Goal: Information Seeking & Learning: Find specific fact

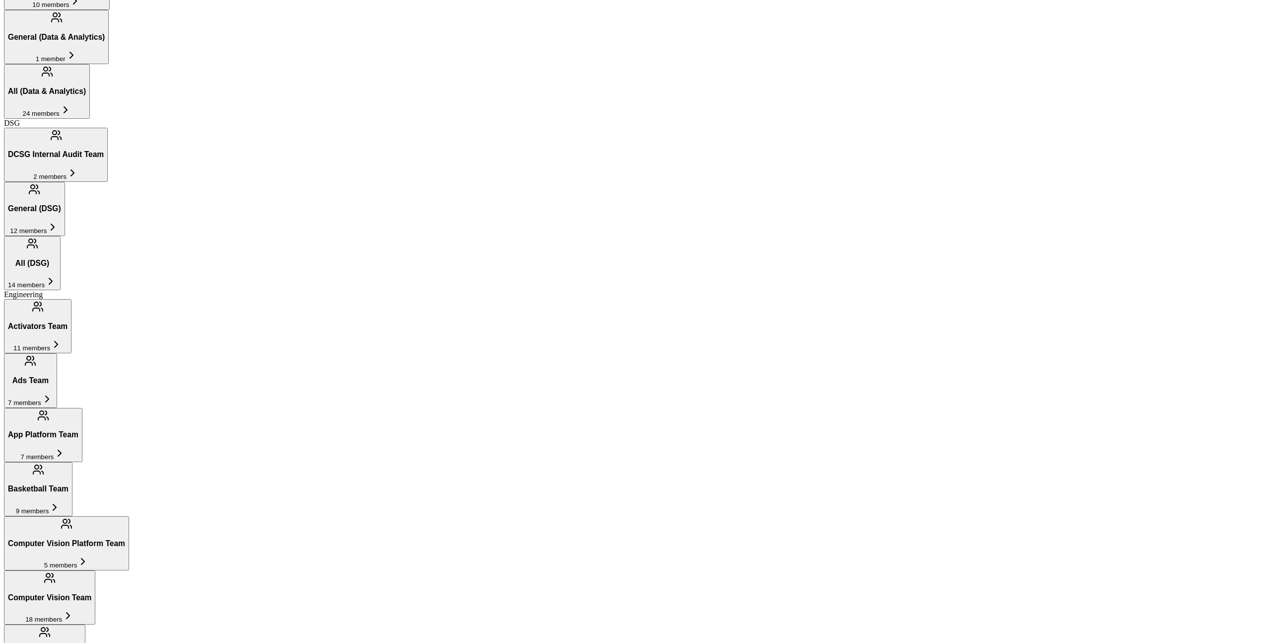
scroll to position [425, 0]
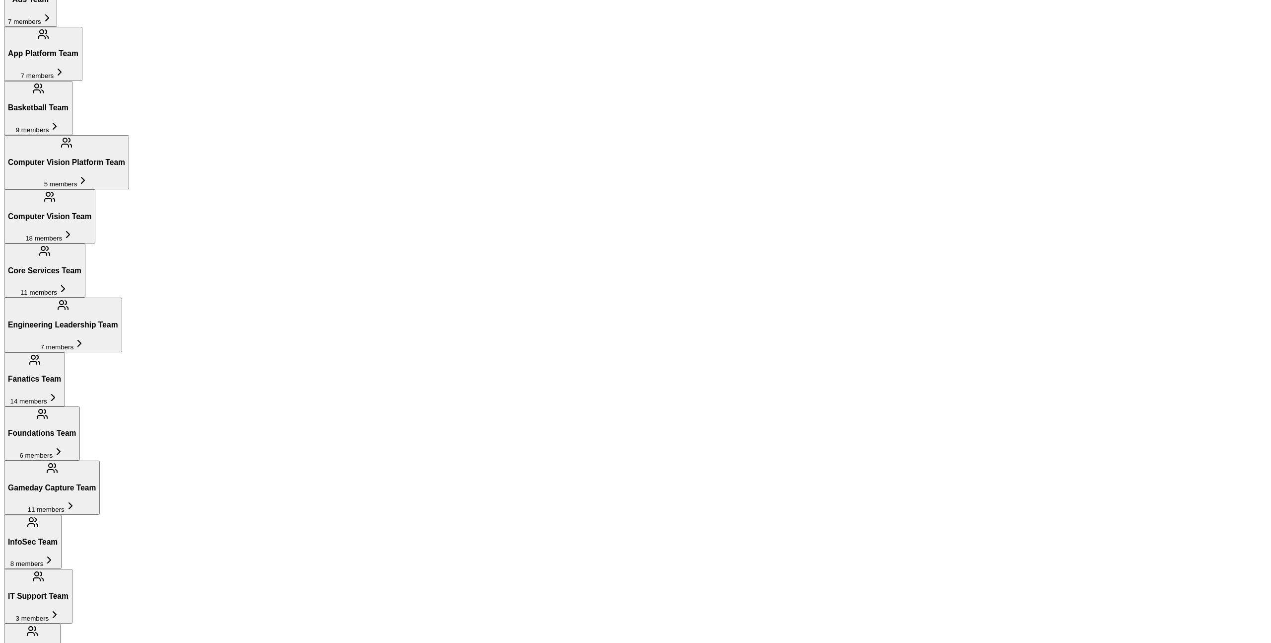
scroll to position [818, 0]
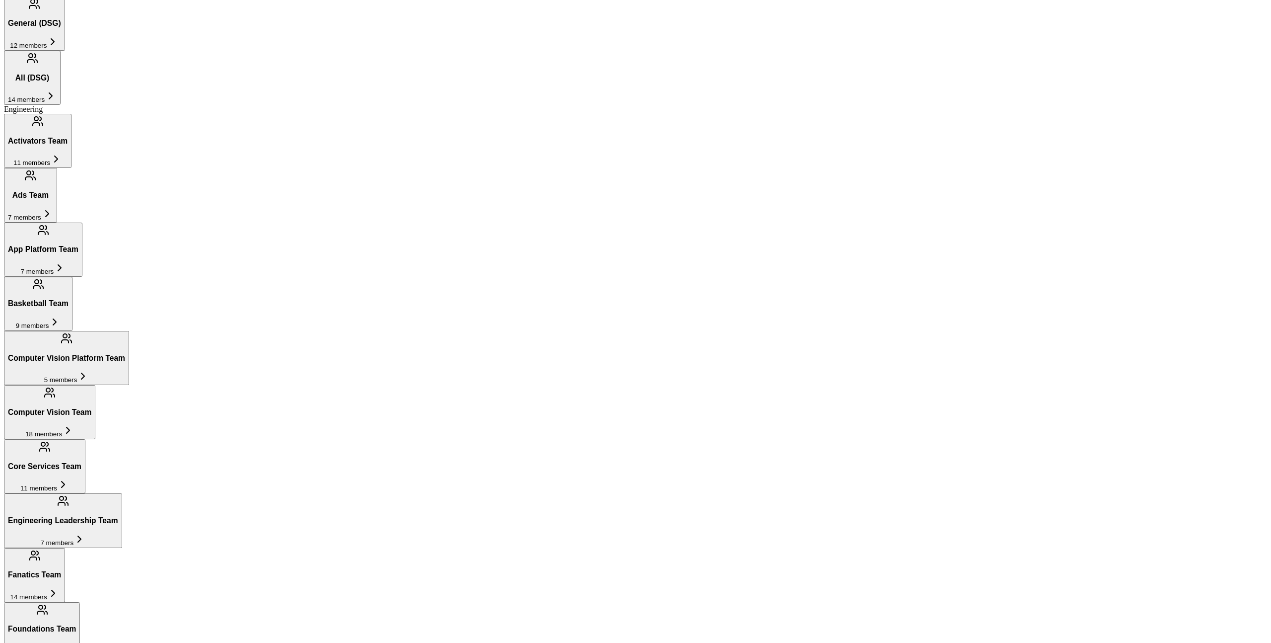
scroll to position [625, 0]
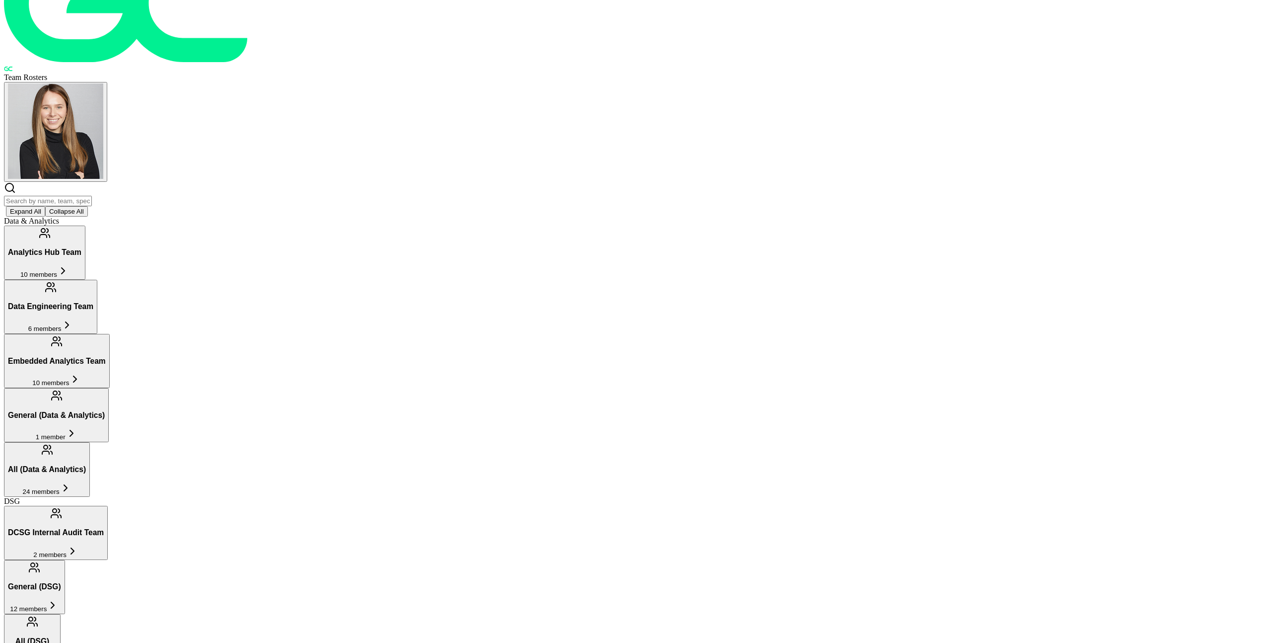
scroll to position [0, 0]
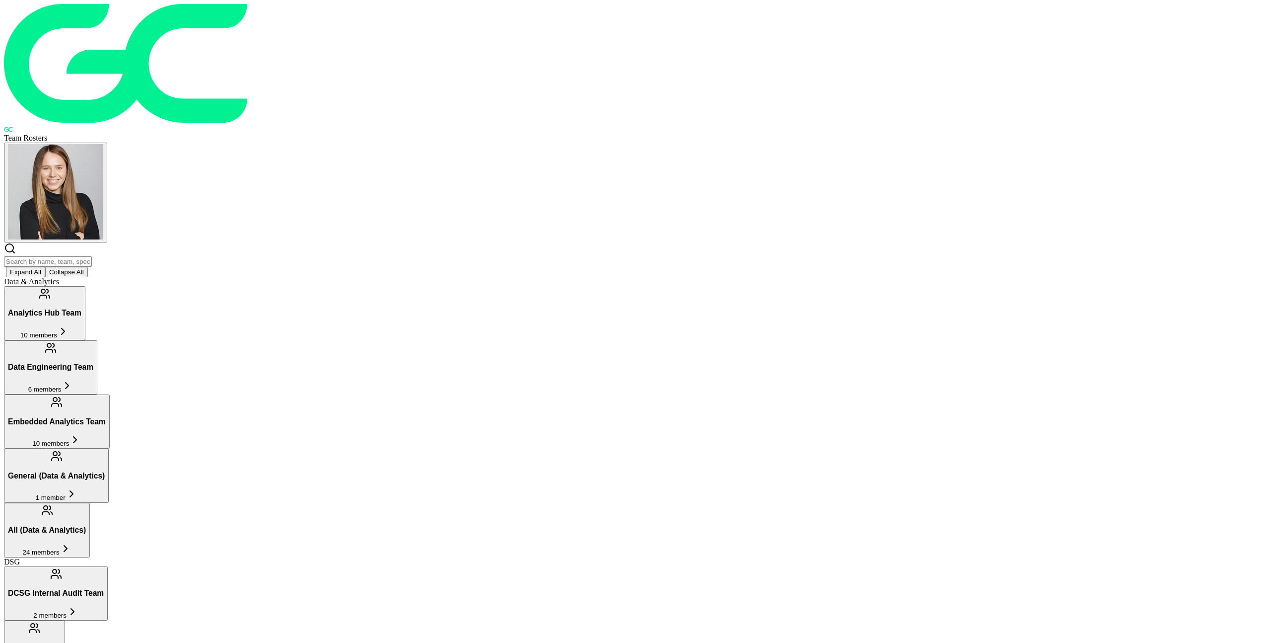
click at [47, 134] on span "Team Rosters" at bounding box center [25, 138] width 43 height 8
click at [537, 21] on img at bounding box center [635, 63] width 1263 height 119
click at [85, 286] on button "Analytics Hub Team 10 members" at bounding box center [44, 313] width 81 height 54
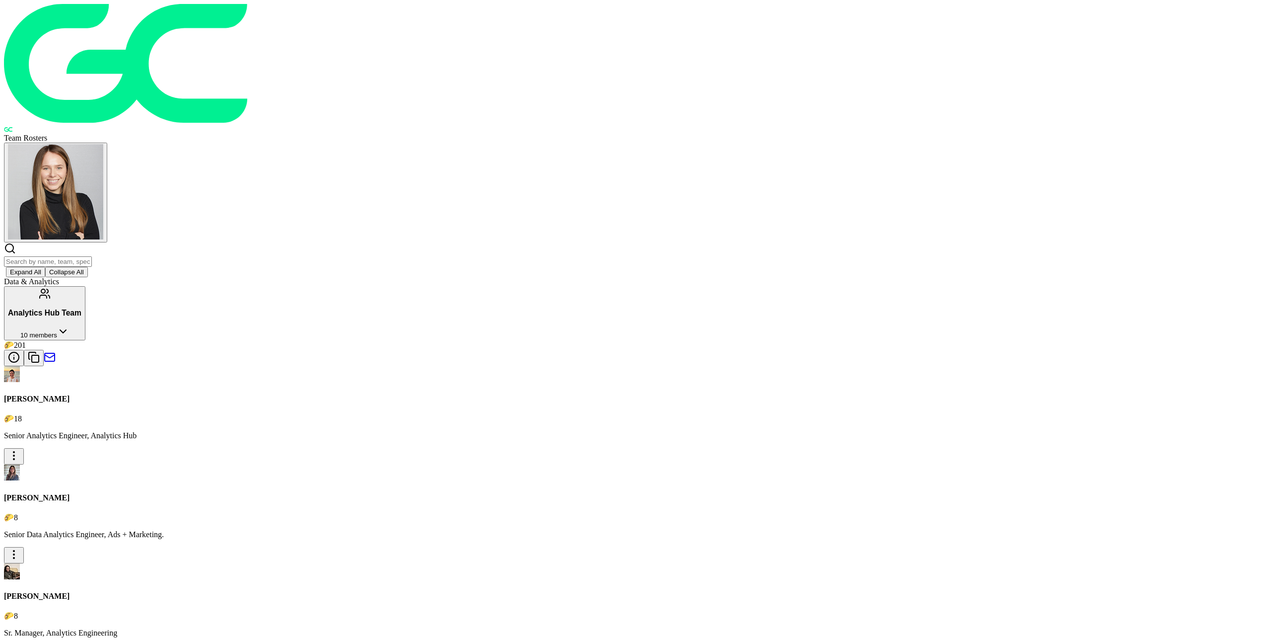
click at [57, 331] on span "10 members" at bounding box center [38, 334] width 37 height 7
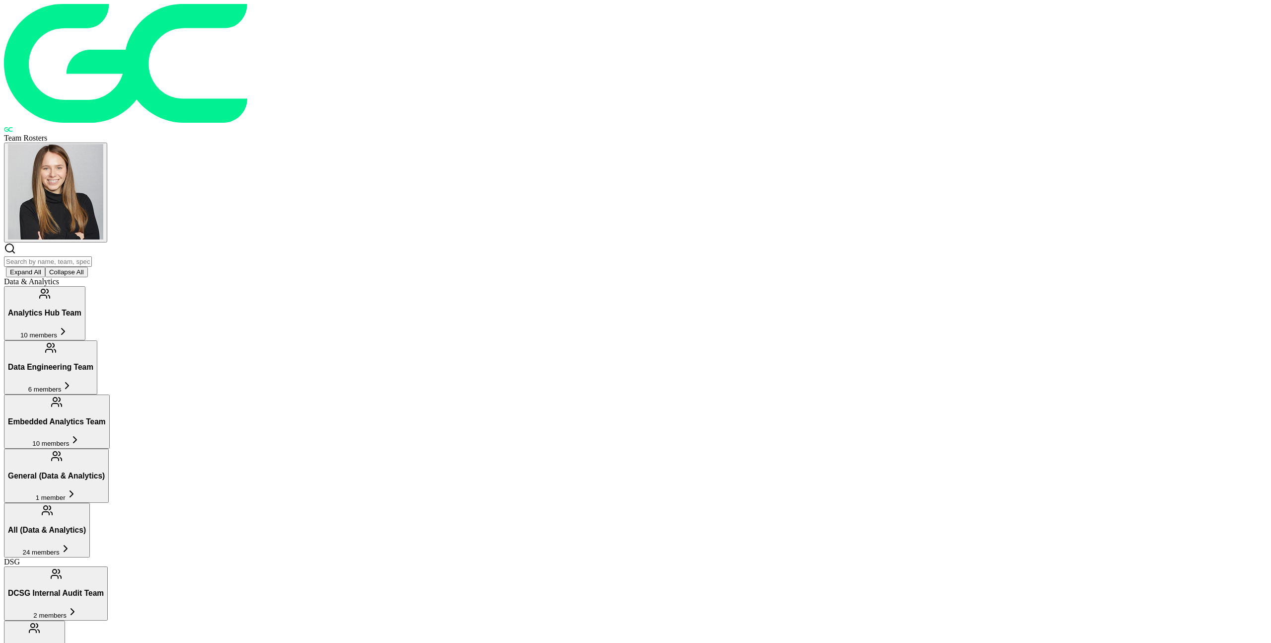
click at [57, 331] on span "10 members" at bounding box center [38, 334] width 37 height 7
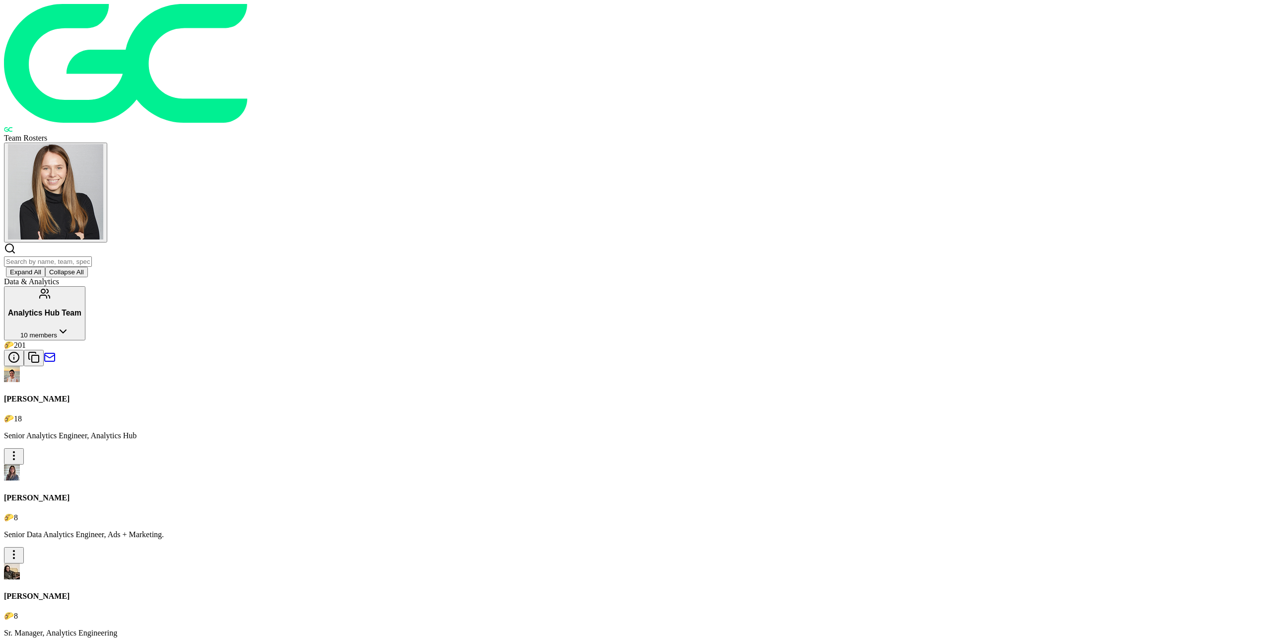
click at [85, 286] on button "Analytics Hub Team 10 members" at bounding box center [44, 313] width 81 height 54
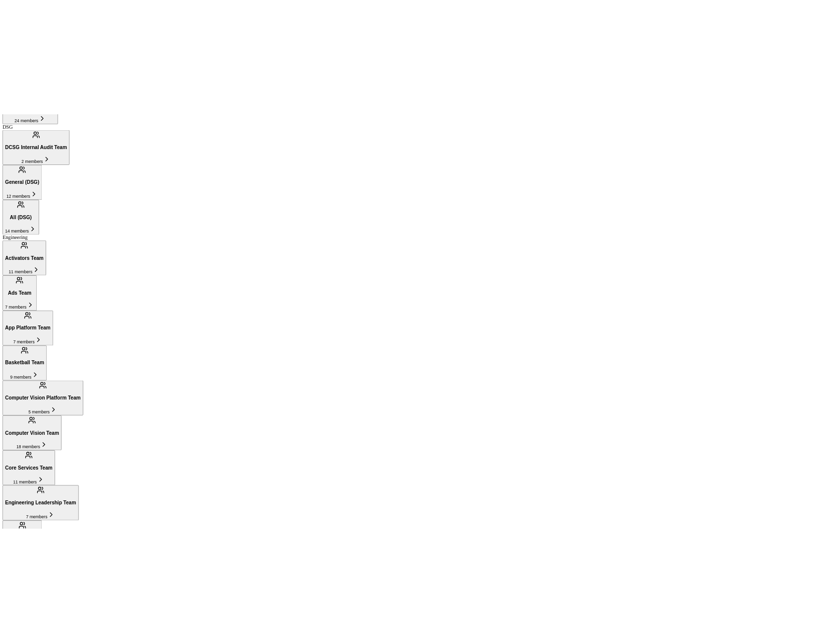
scroll to position [595, 0]
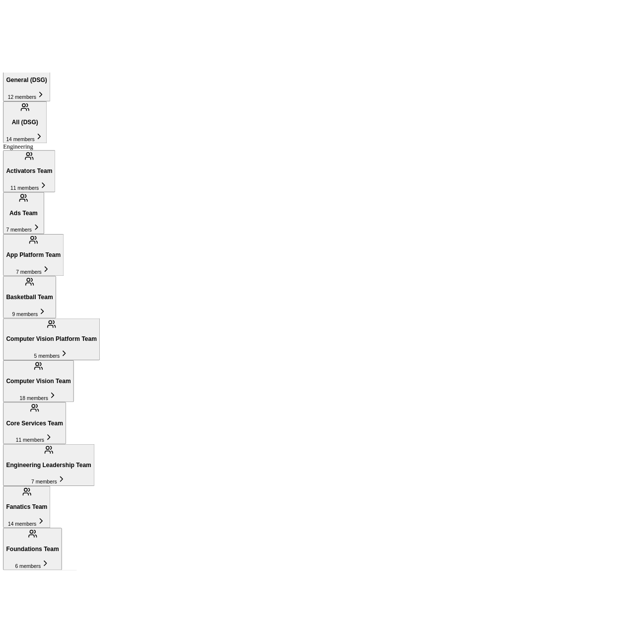
scroll to position [602, 0]
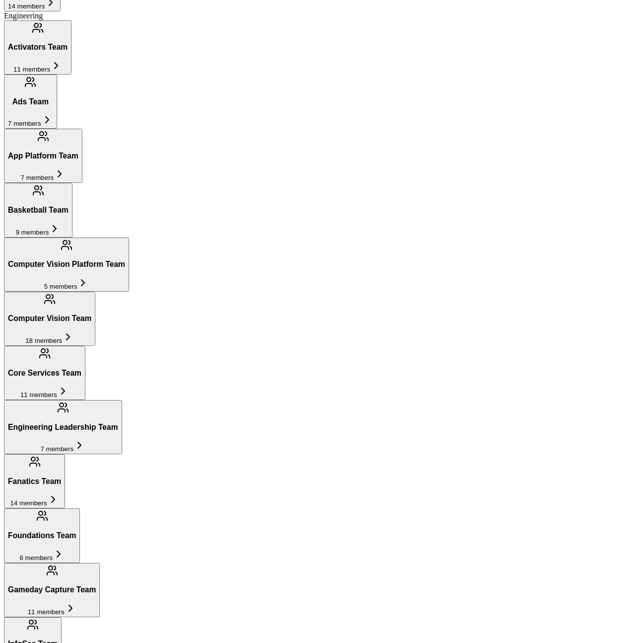
scroll to position [659, 0]
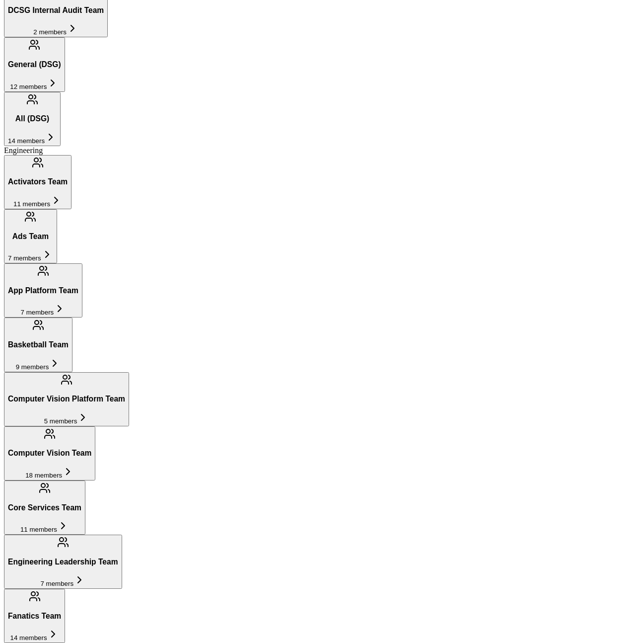
scroll to position [485, 0]
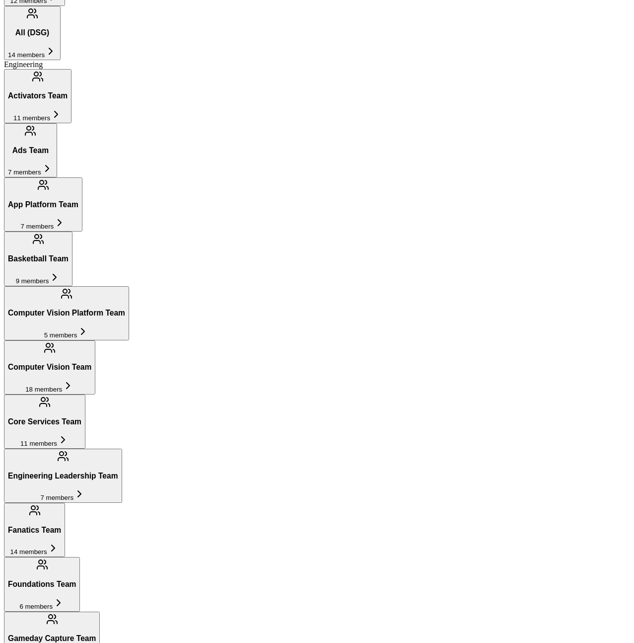
scroll to position [0, 0]
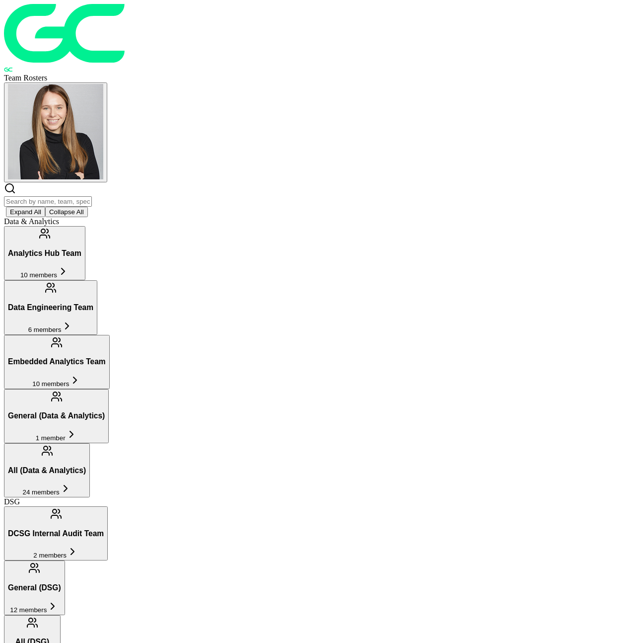
click at [199, 226] on div "Analytics Hub Team 10 members Data Engineering Team 6 members Embedded Analytic…" at bounding box center [317, 361] width 626 height 271
click at [57, 271] on span "10 members" at bounding box center [38, 274] width 37 height 7
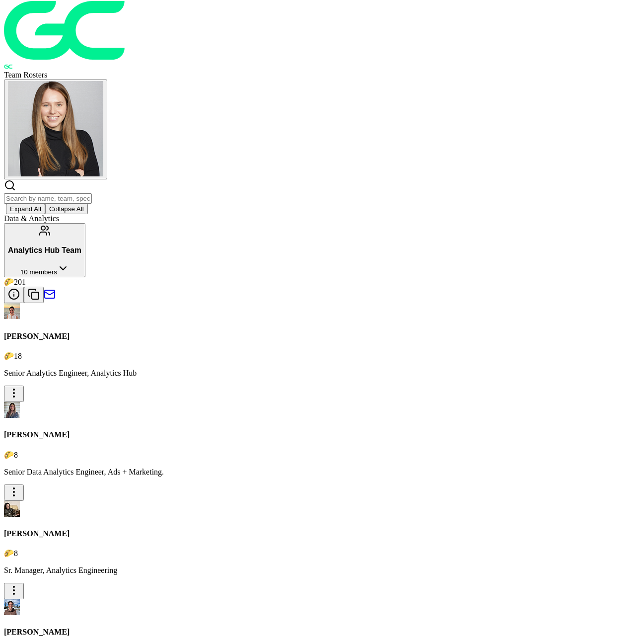
click at [85, 223] on button "Analytics Hub Team 10 members" at bounding box center [44, 250] width 81 height 54
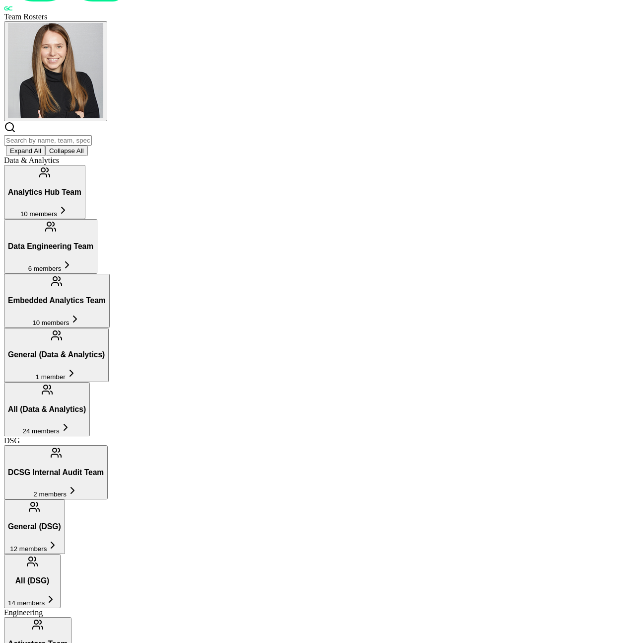
scroll to position [67, 0]
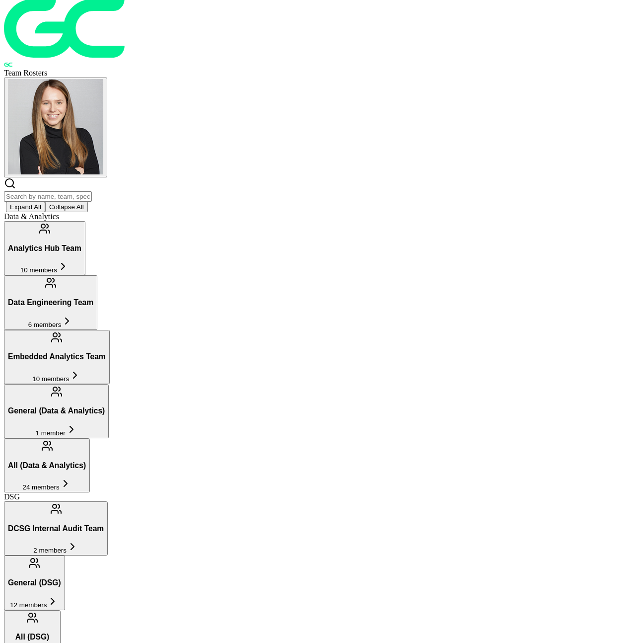
scroll to position [0, 0]
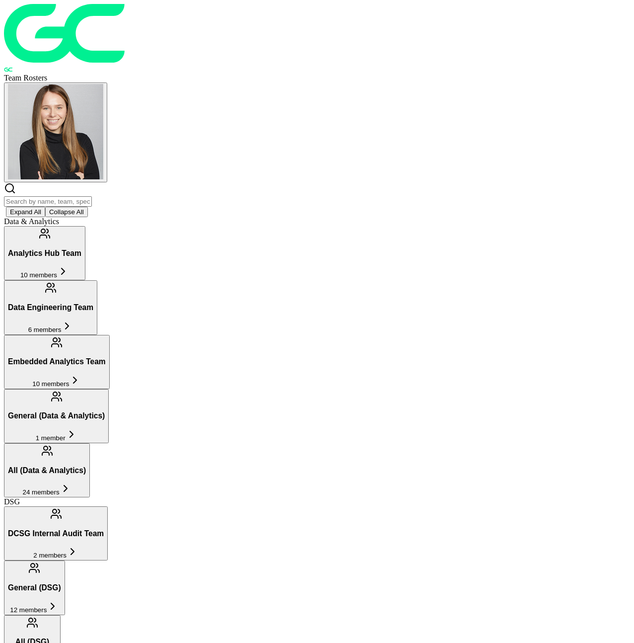
click at [65, 398] on button "General (DSG) 12 members" at bounding box center [34, 587] width 61 height 54
click at [105, 398] on h3 "General (Data & Analytics)" at bounding box center [56, 415] width 97 height 9
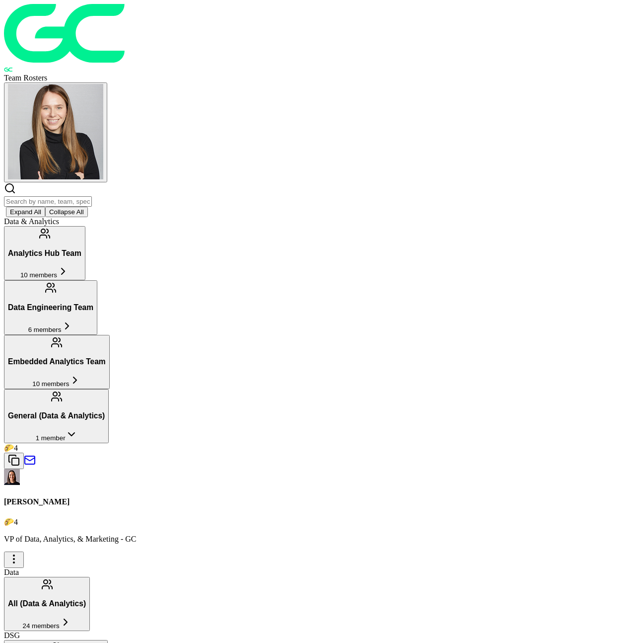
click at [105, 398] on h3 "General (Data & Analytics)" at bounding box center [56, 415] width 97 height 9
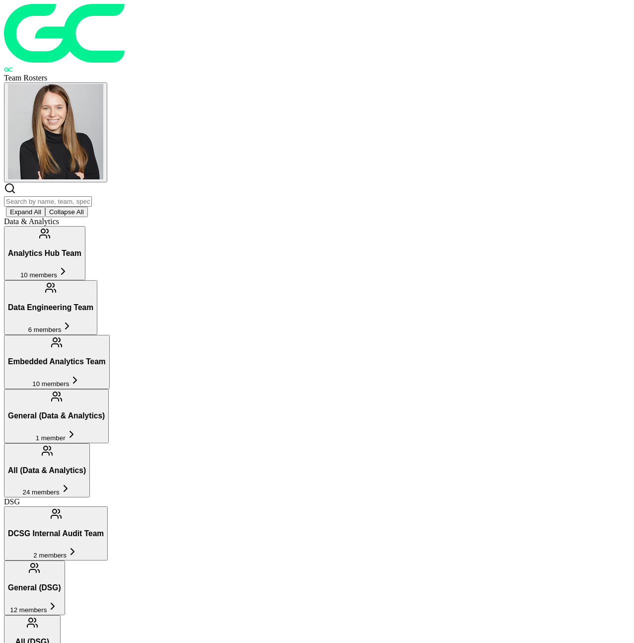
click at [85, 226] on button "Analytics Hub Team 10 members" at bounding box center [44, 253] width 81 height 54
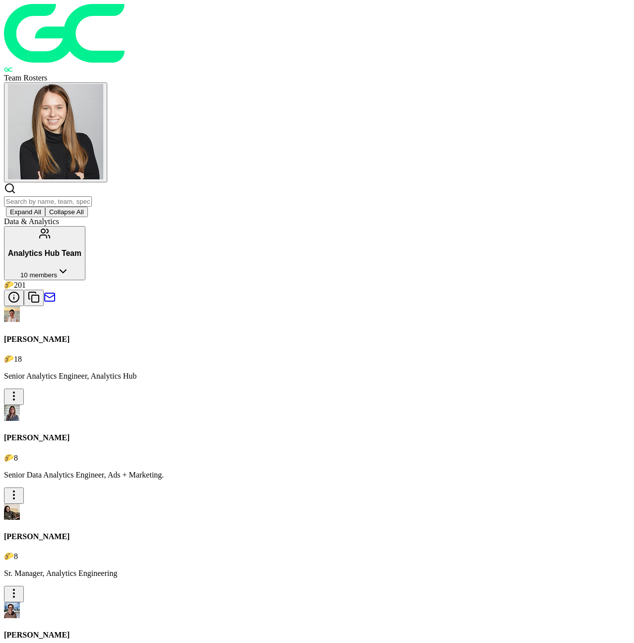
click at [85, 226] on button "Analytics Hub Team 10 members" at bounding box center [44, 253] width 81 height 54
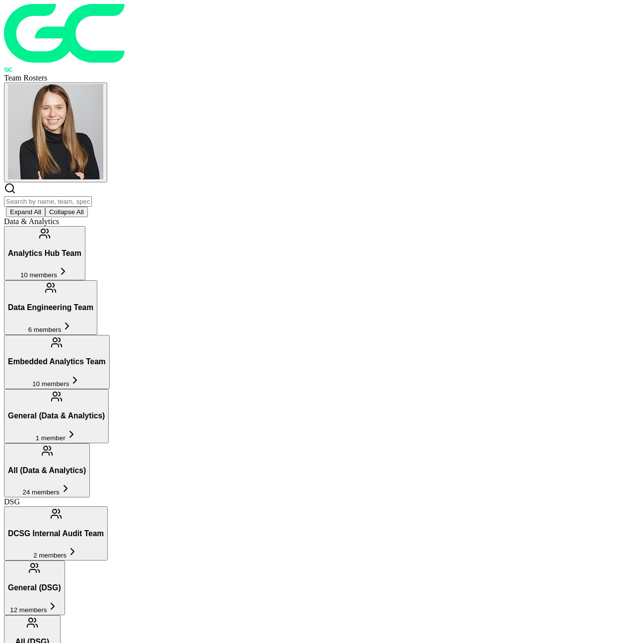
click at [97, 280] on button "Data Engineering Team 6 members" at bounding box center [50, 307] width 93 height 54
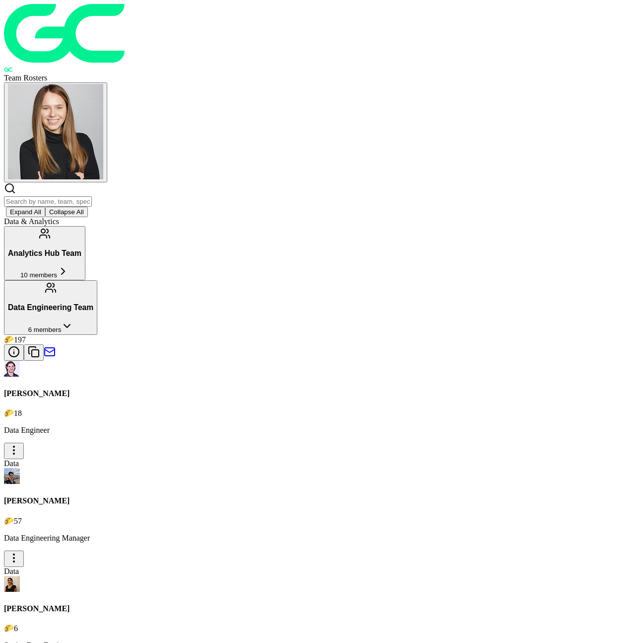
click at [97, 280] on button "Data Engineering Team 6 members" at bounding box center [50, 307] width 93 height 54
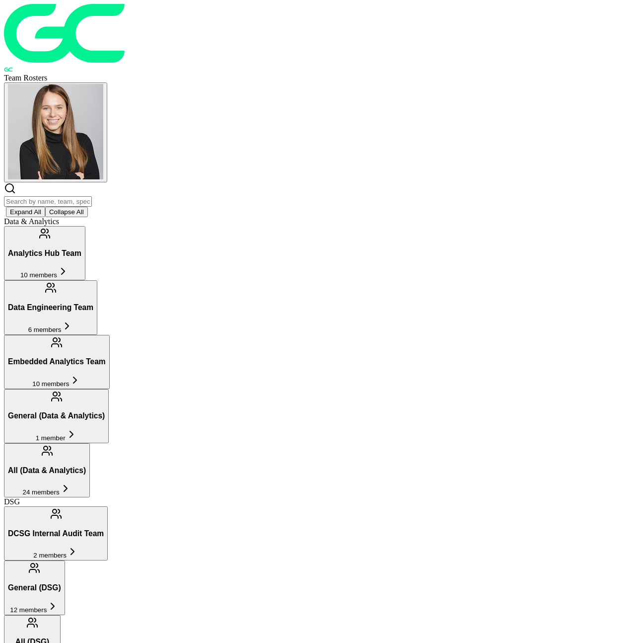
click at [57, 271] on span "10 members" at bounding box center [38, 274] width 37 height 7
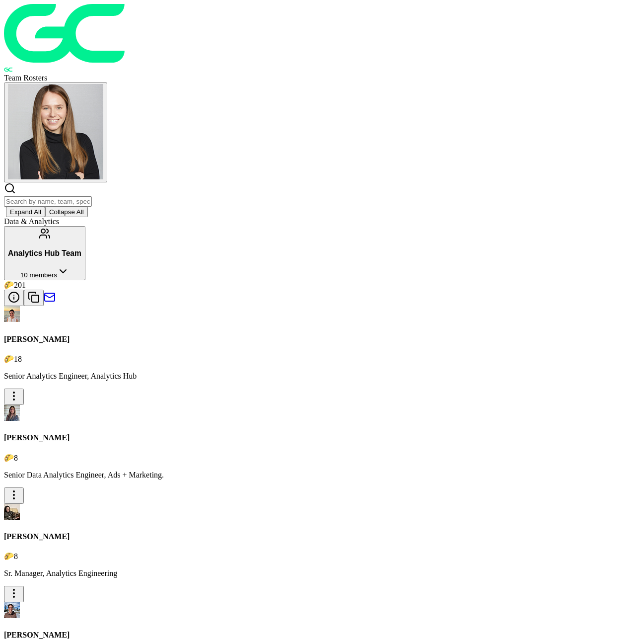
click at [57, 271] on span "10 members" at bounding box center [38, 274] width 37 height 7
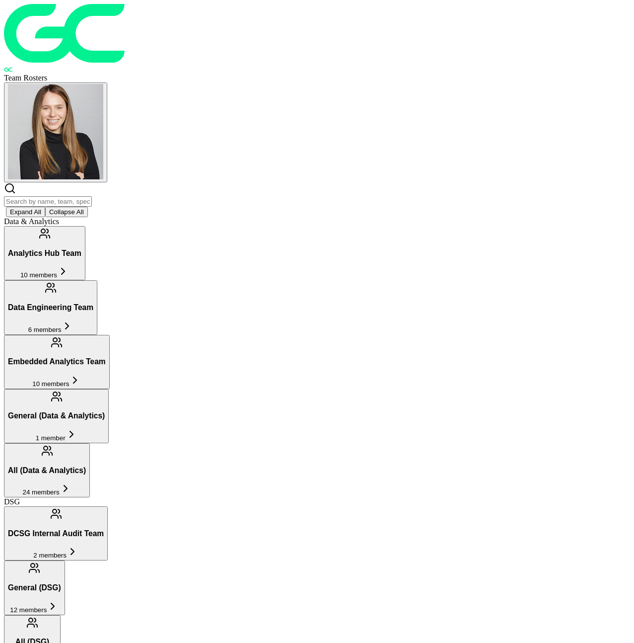
click at [69, 380] on span "10 members" at bounding box center [50, 383] width 37 height 7
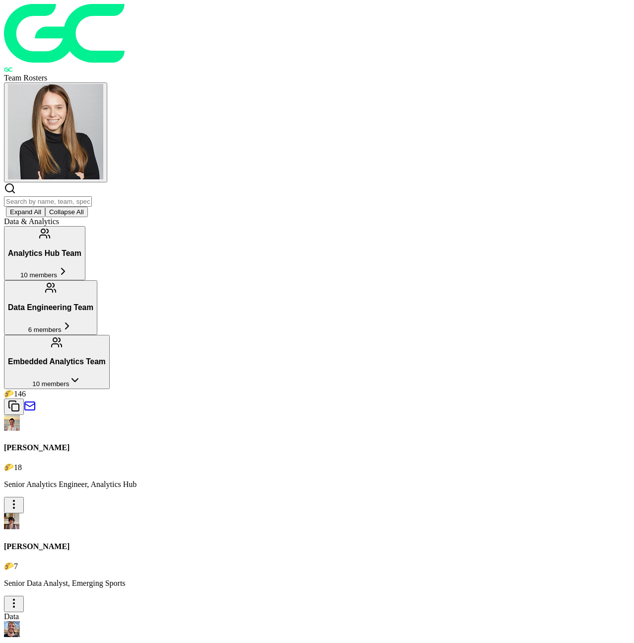
click at [69, 380] on span "10 members" at bounding box center [50, 383] width 37 height 7
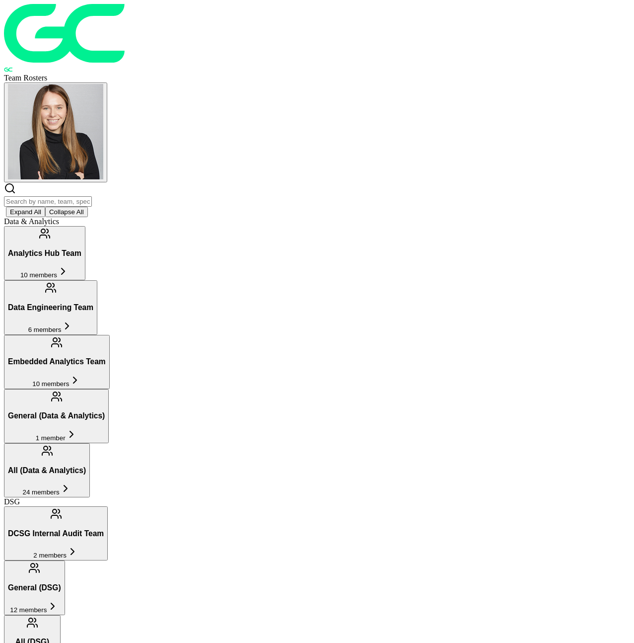
click at [92, 196] on input "text" at bounding box center [48, 201] width 88 height 10
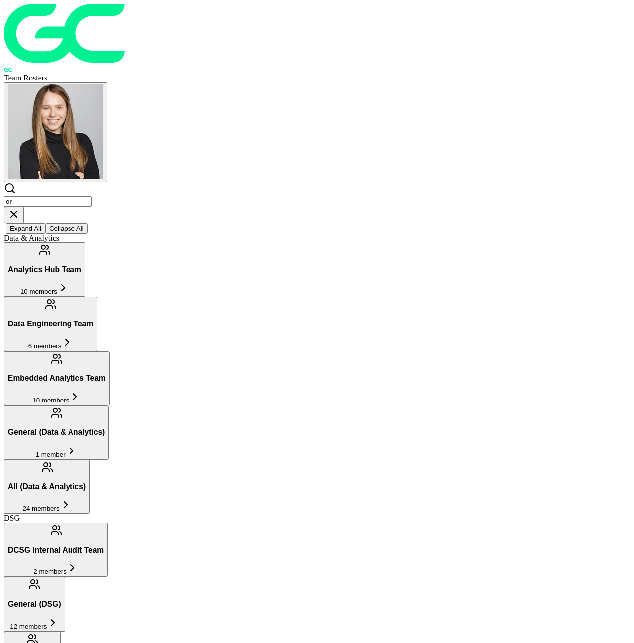
type input "o"
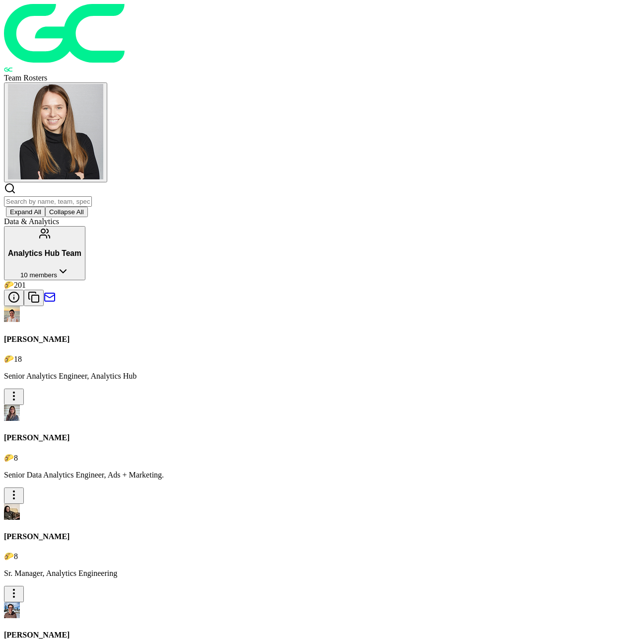
click at [88, 207] on button "Collapse All" at bounding box center [66, 212] width 43 height 10
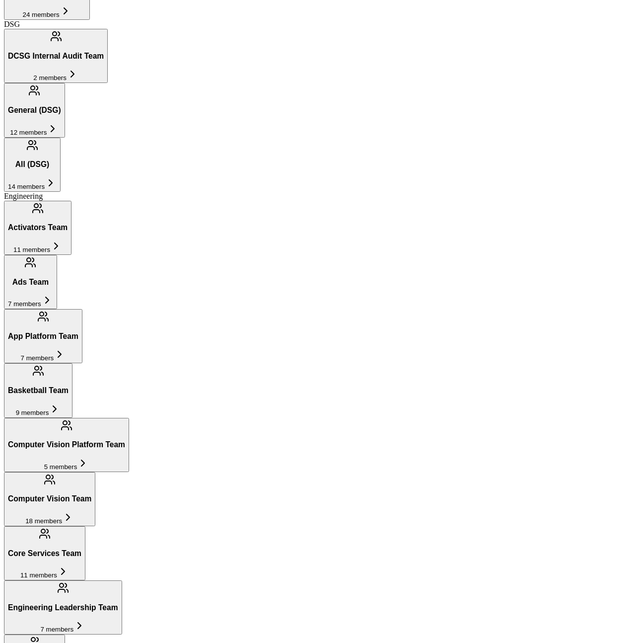
scroll to position [595, 0]
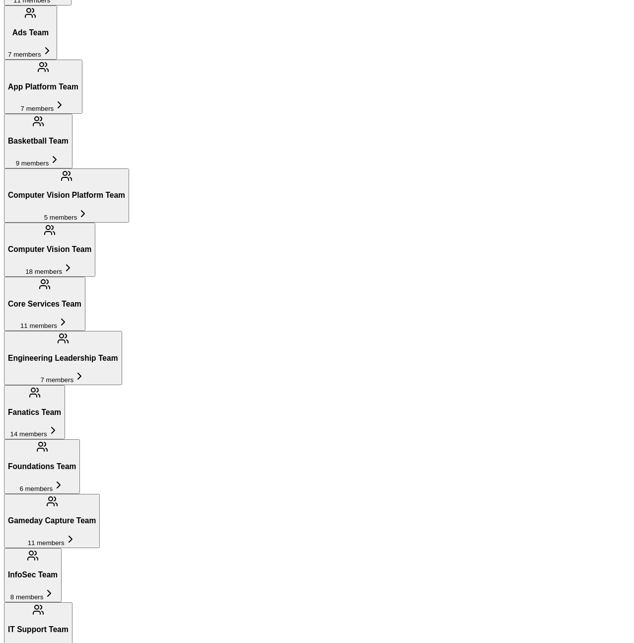
scroll to position [737, 0]
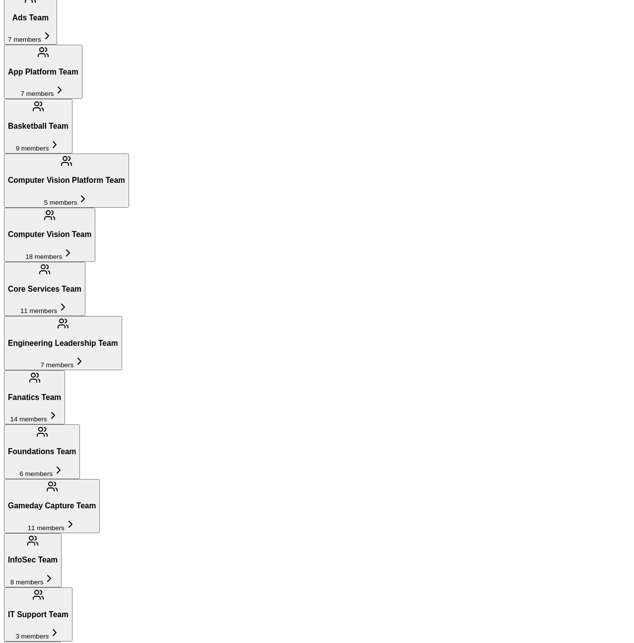
scroll to position [741, 0]
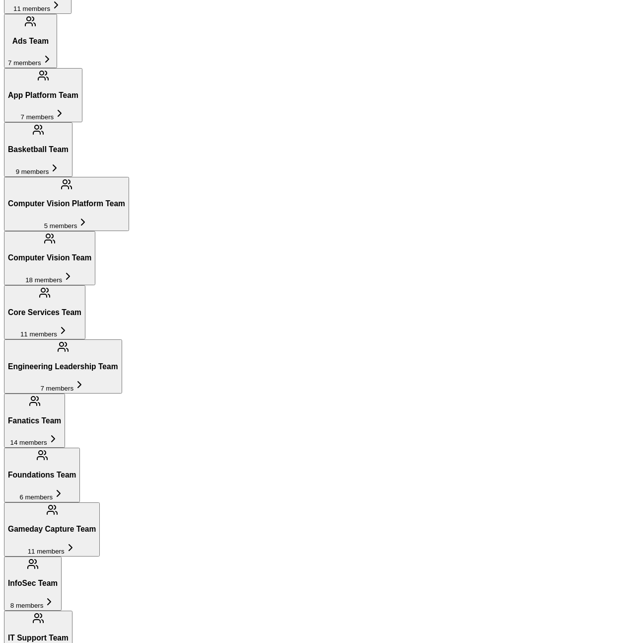
scroll to position [720, 0]
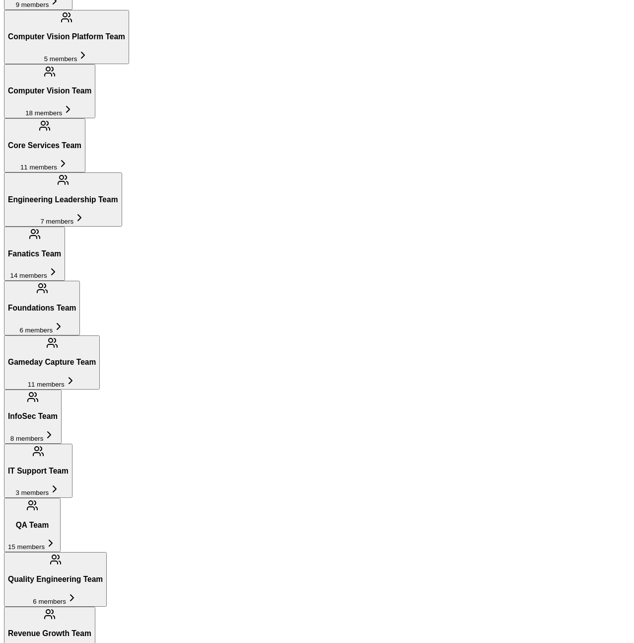
scroll to position [934, 0]
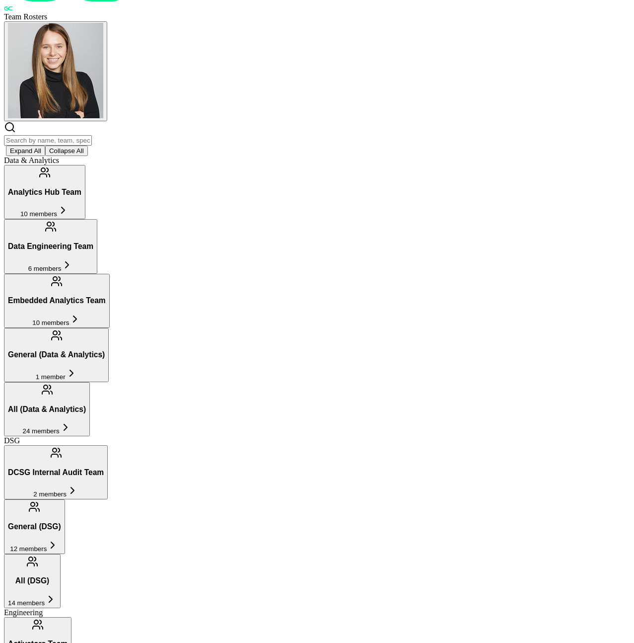
scroll to position [0, 0]
